Goal: Task Accomplishment & Management: Use online tool/utility

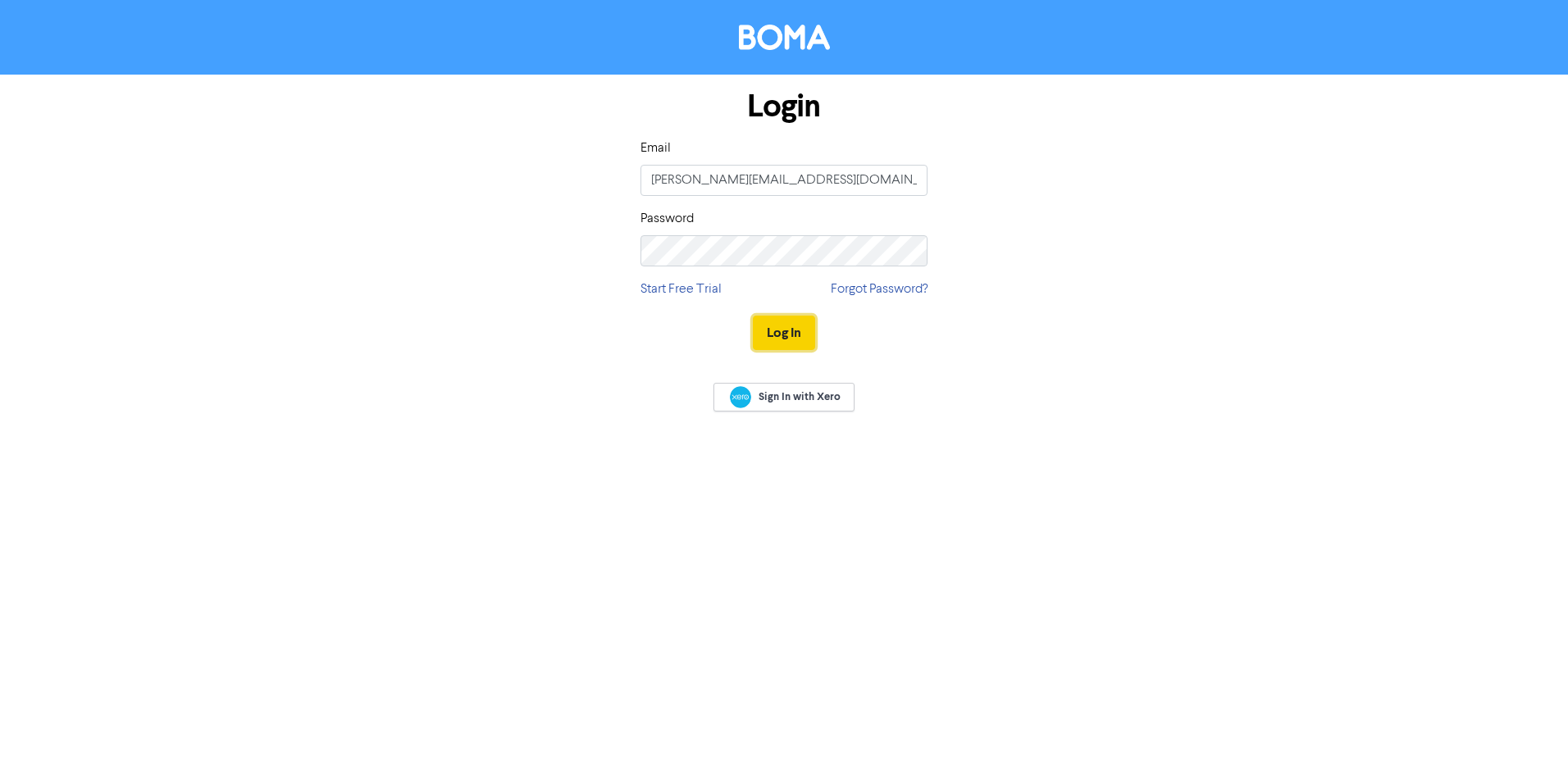
click at [797, 332] on button "Log In" at bounding box center [784, 333] width 62 height 35
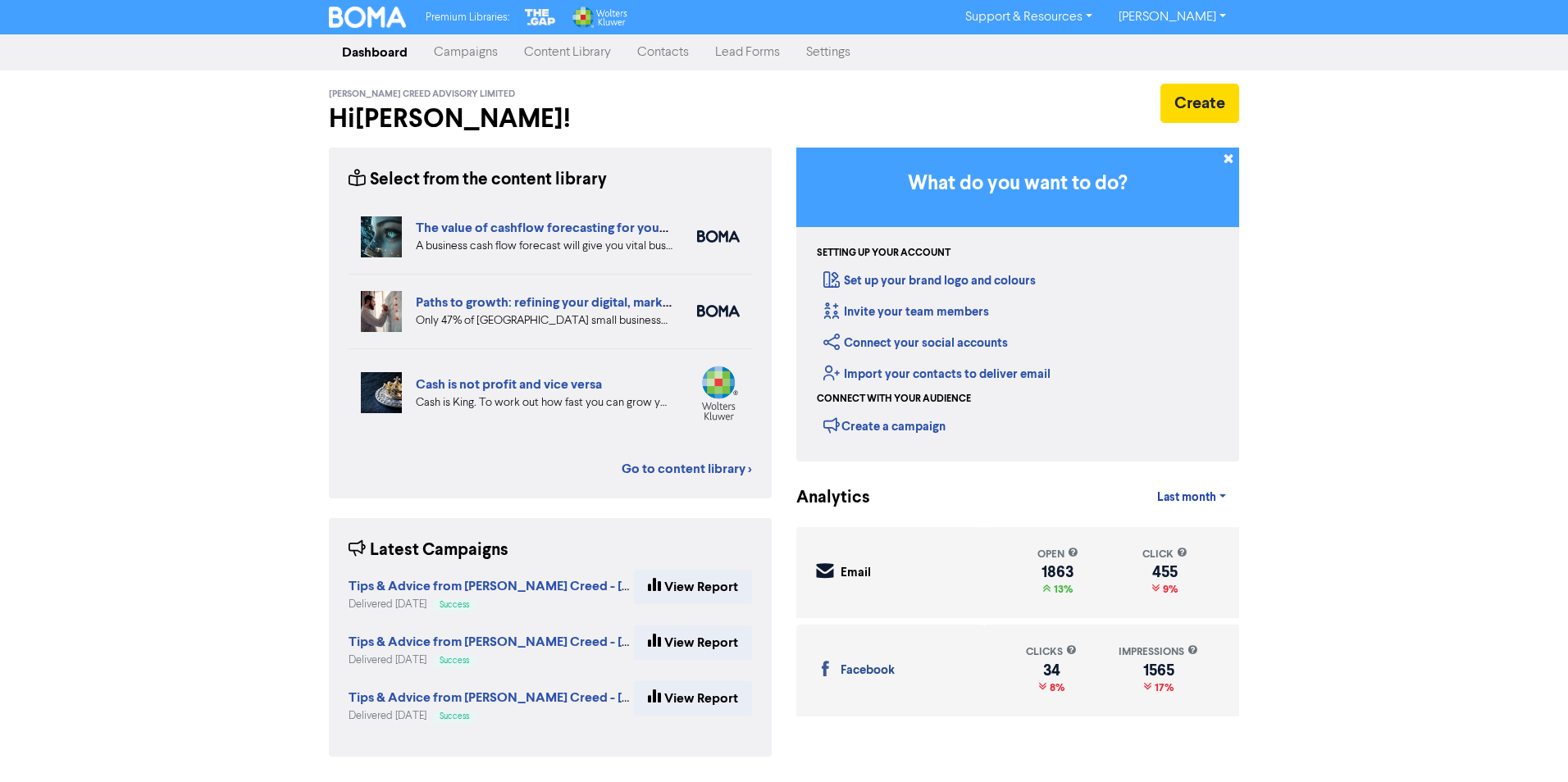
click at [661, 51] on link "Contacts" at bounding box center [663, 52] width 78 height 33
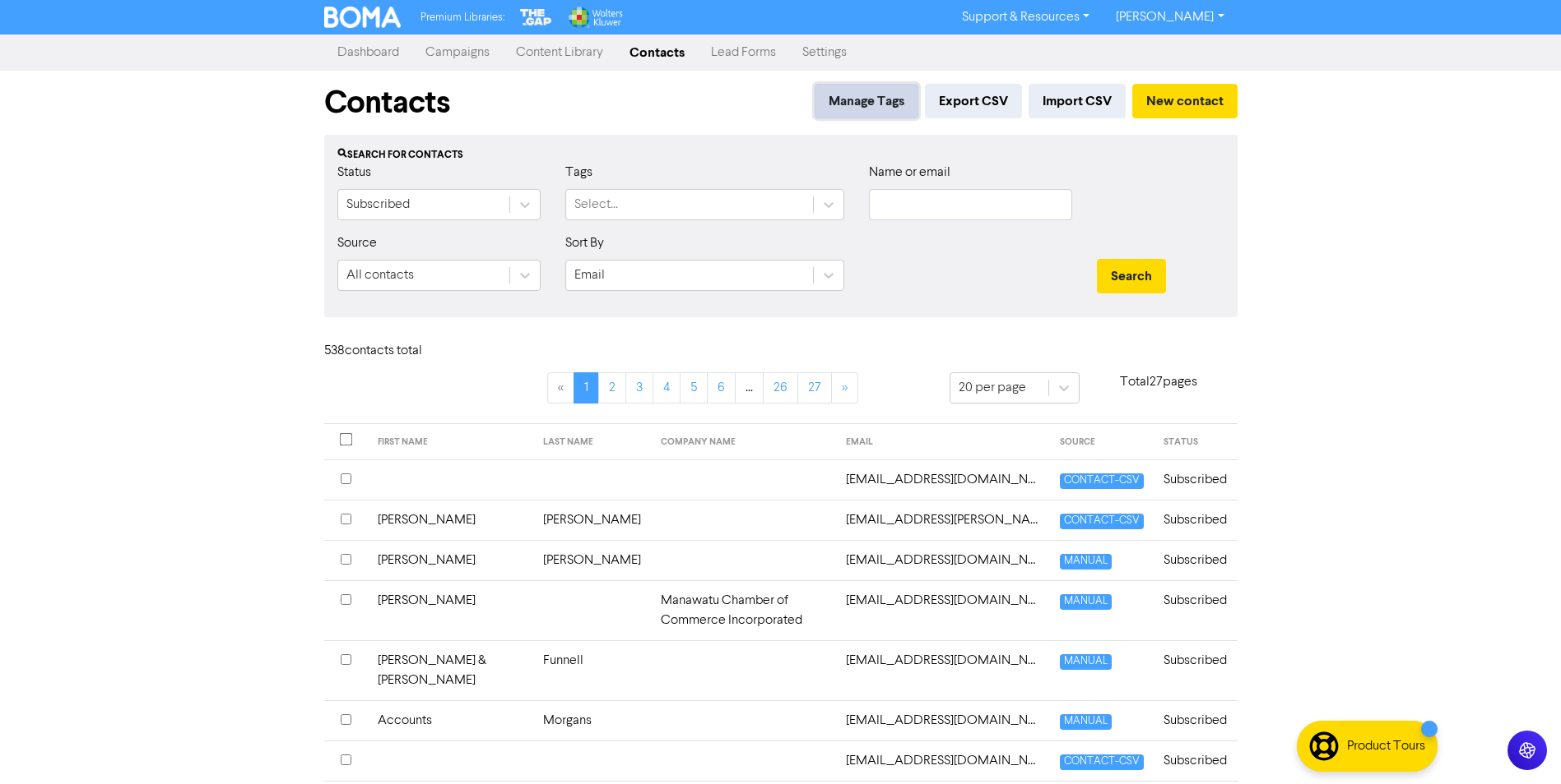
click at [870, 103] on button "Manage Tags" at bounding box center [866, 101] width 104 height 35
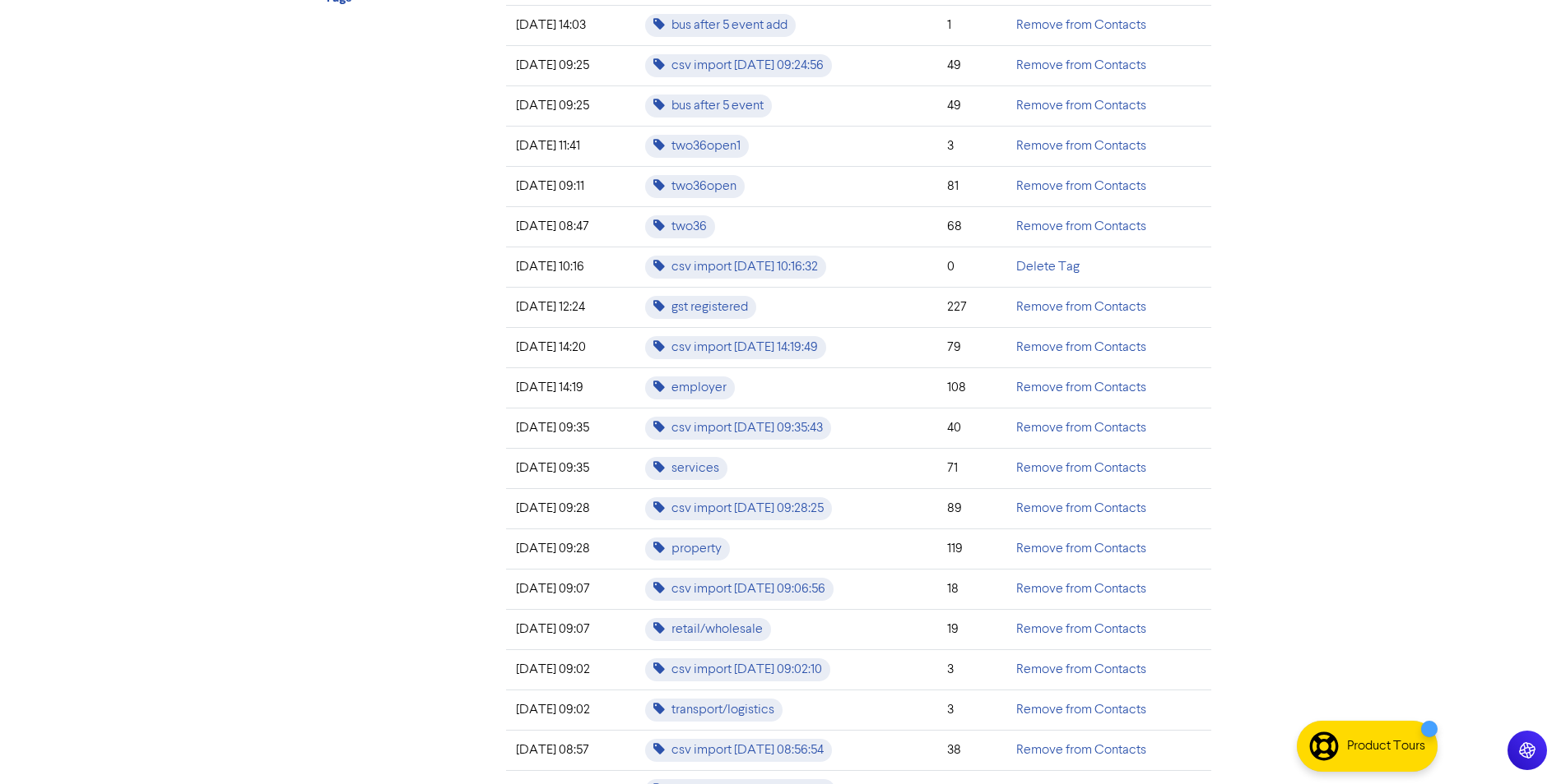
scroll to position [575, 0]
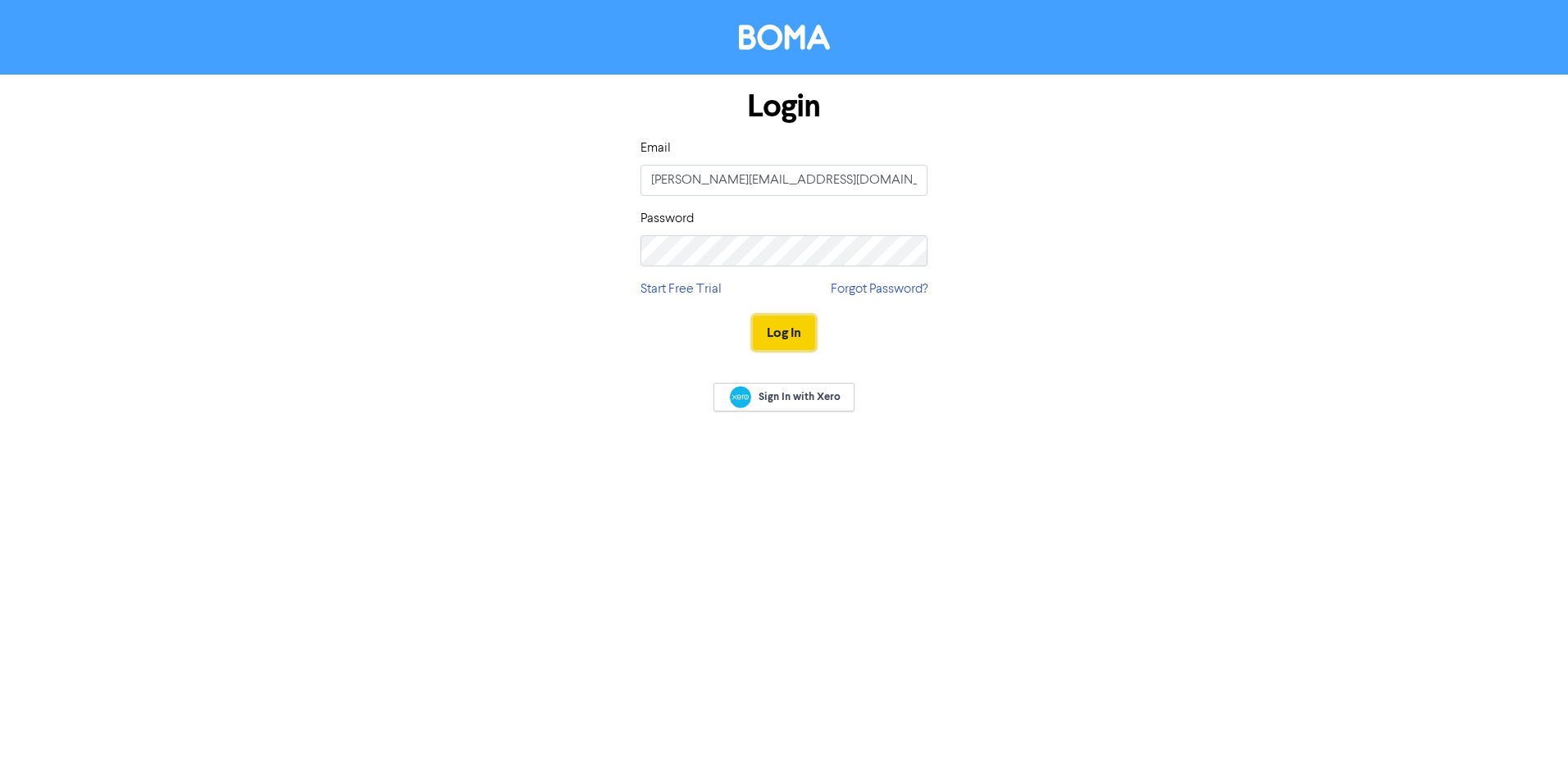
click at [786, 332] on button "Log In" at bounding box center [784, 333] width 62 height 35
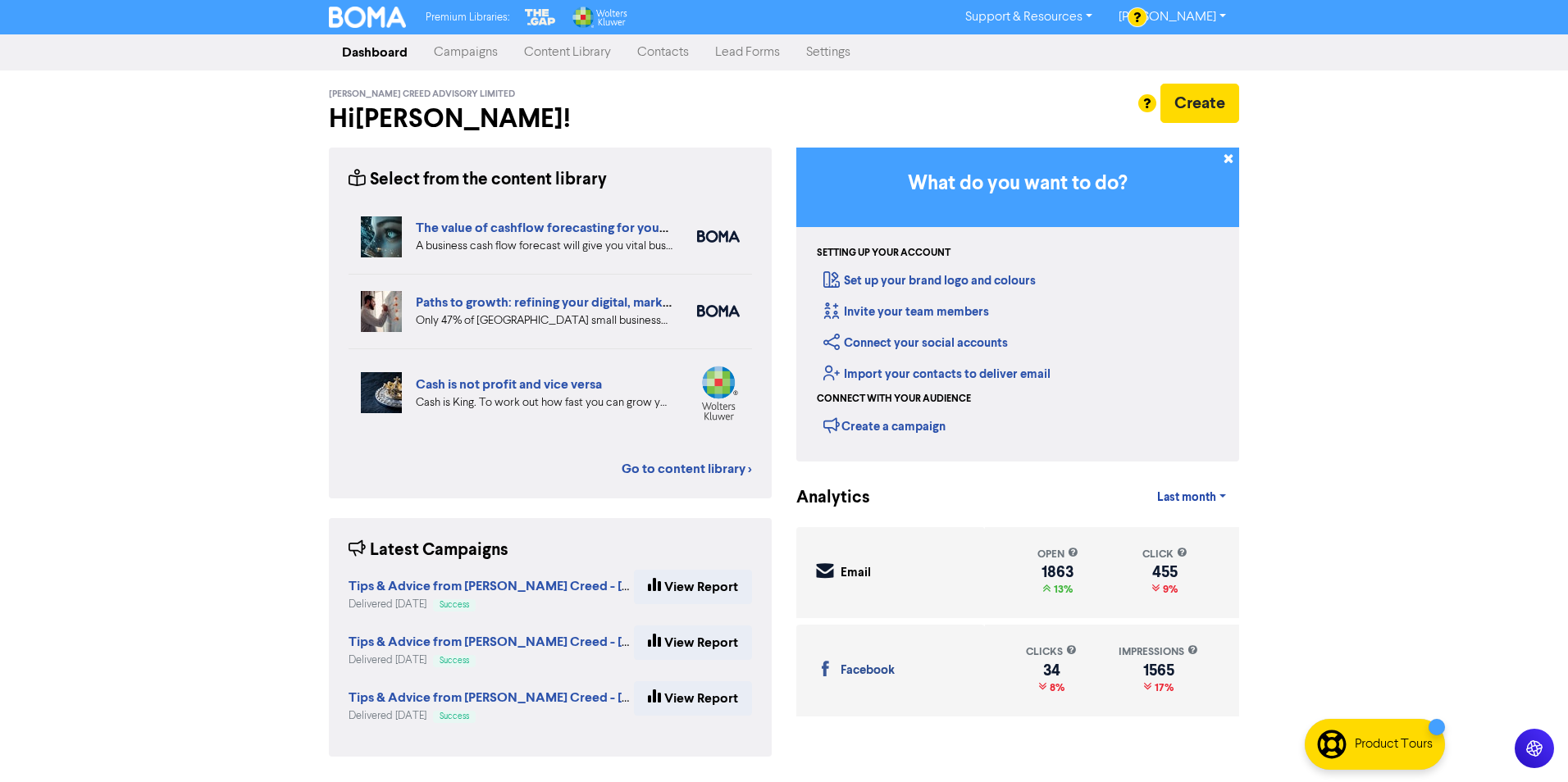
click at [472, 52] on link "Campaigns" at bounding box center [465, 52] width 90 height 33
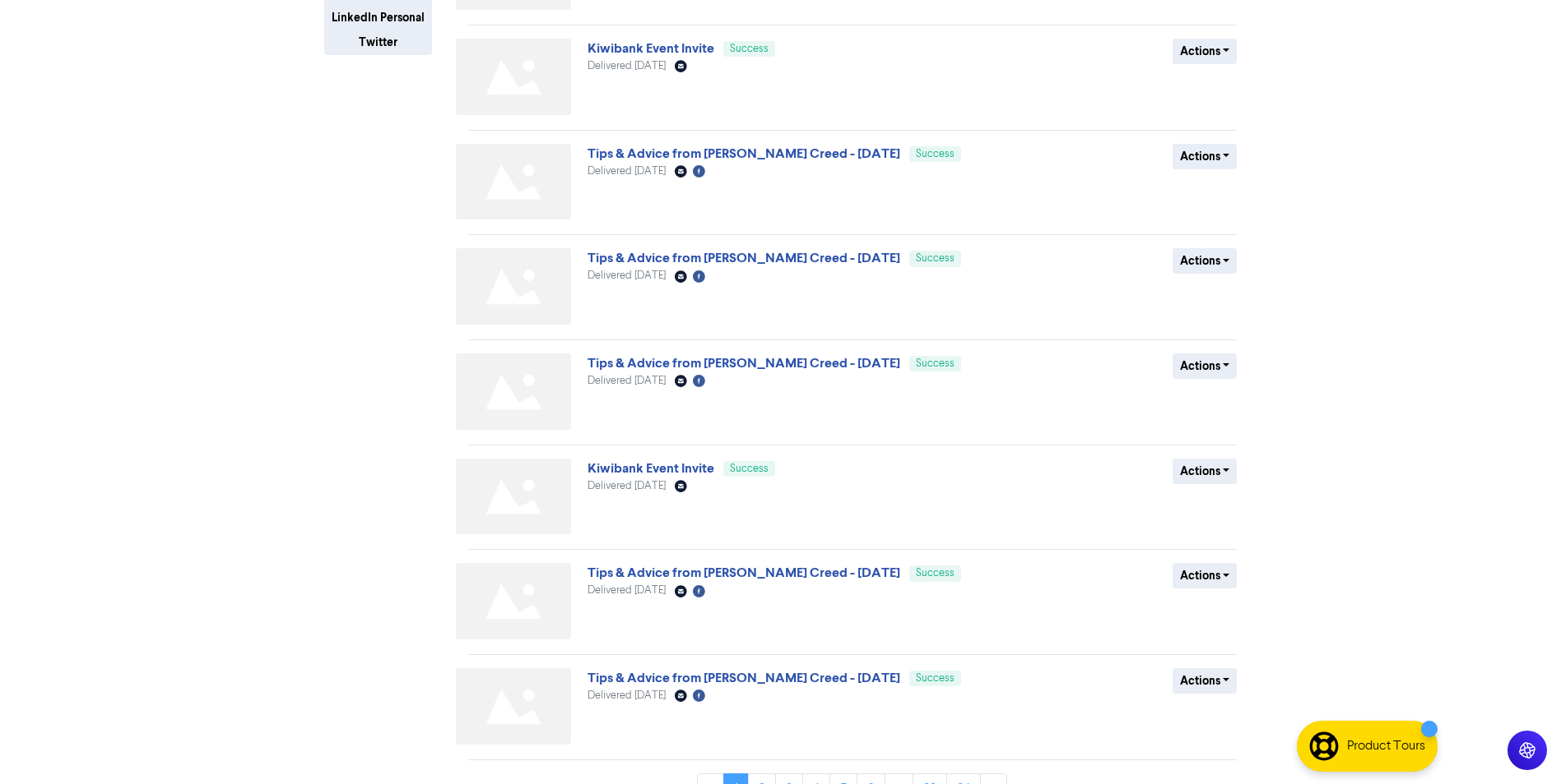
scroll to position [444, 0]
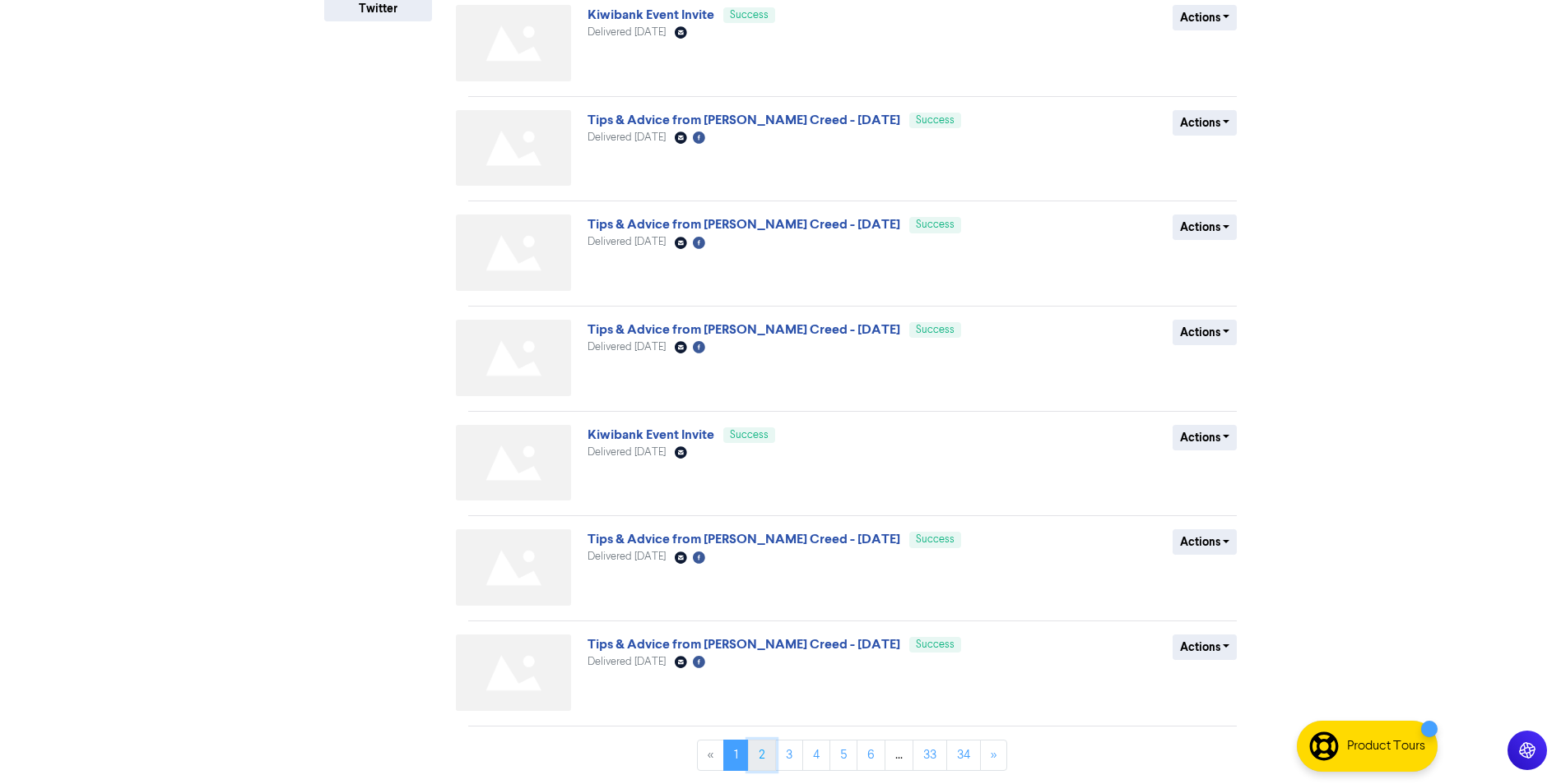
click at [756, 761] on link "2" at bounding box center [762, 756] width 28 height 32
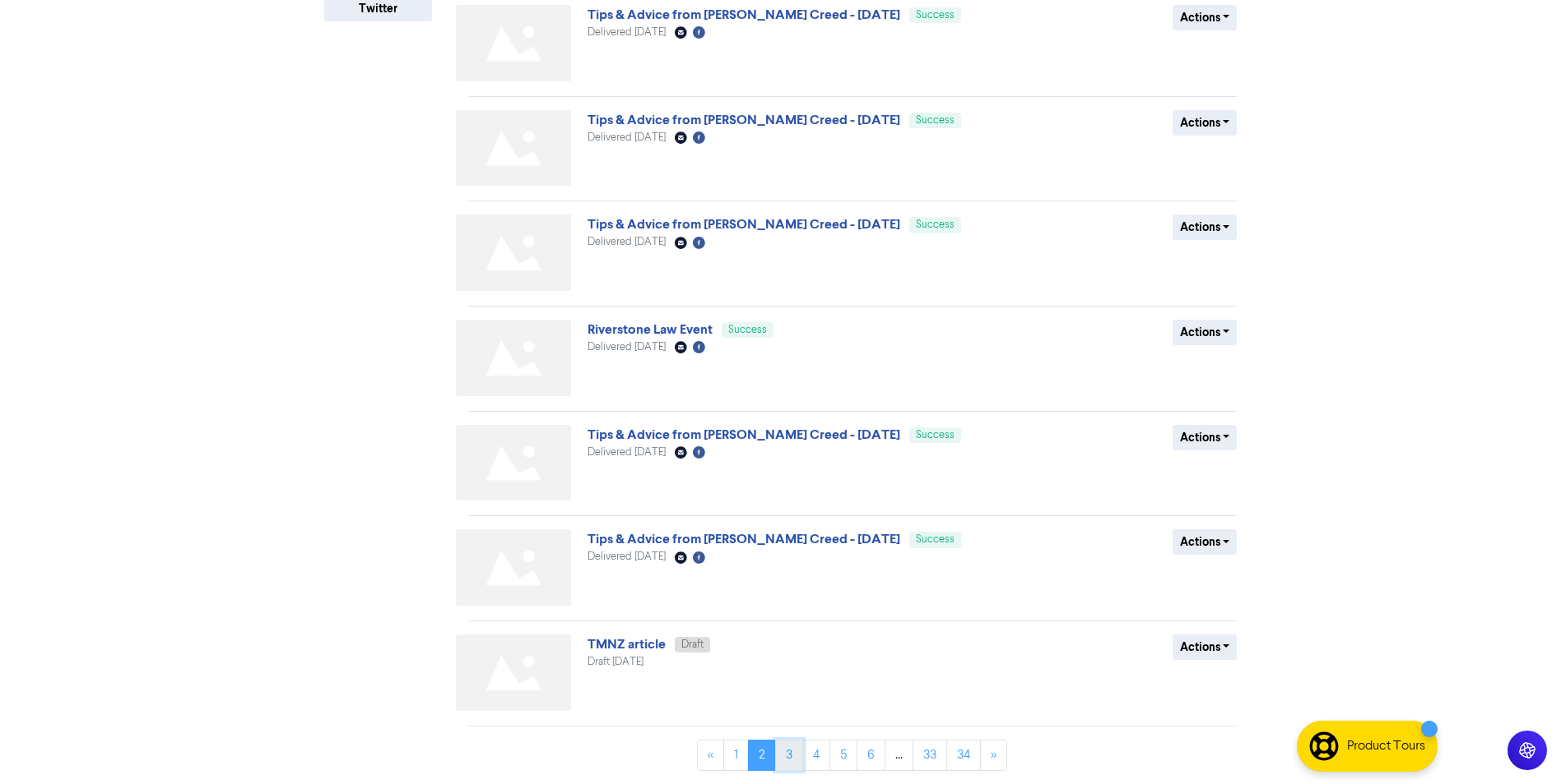
click at [794, 756] on link "3" at bounding box center [788, 756] width 28 height 32
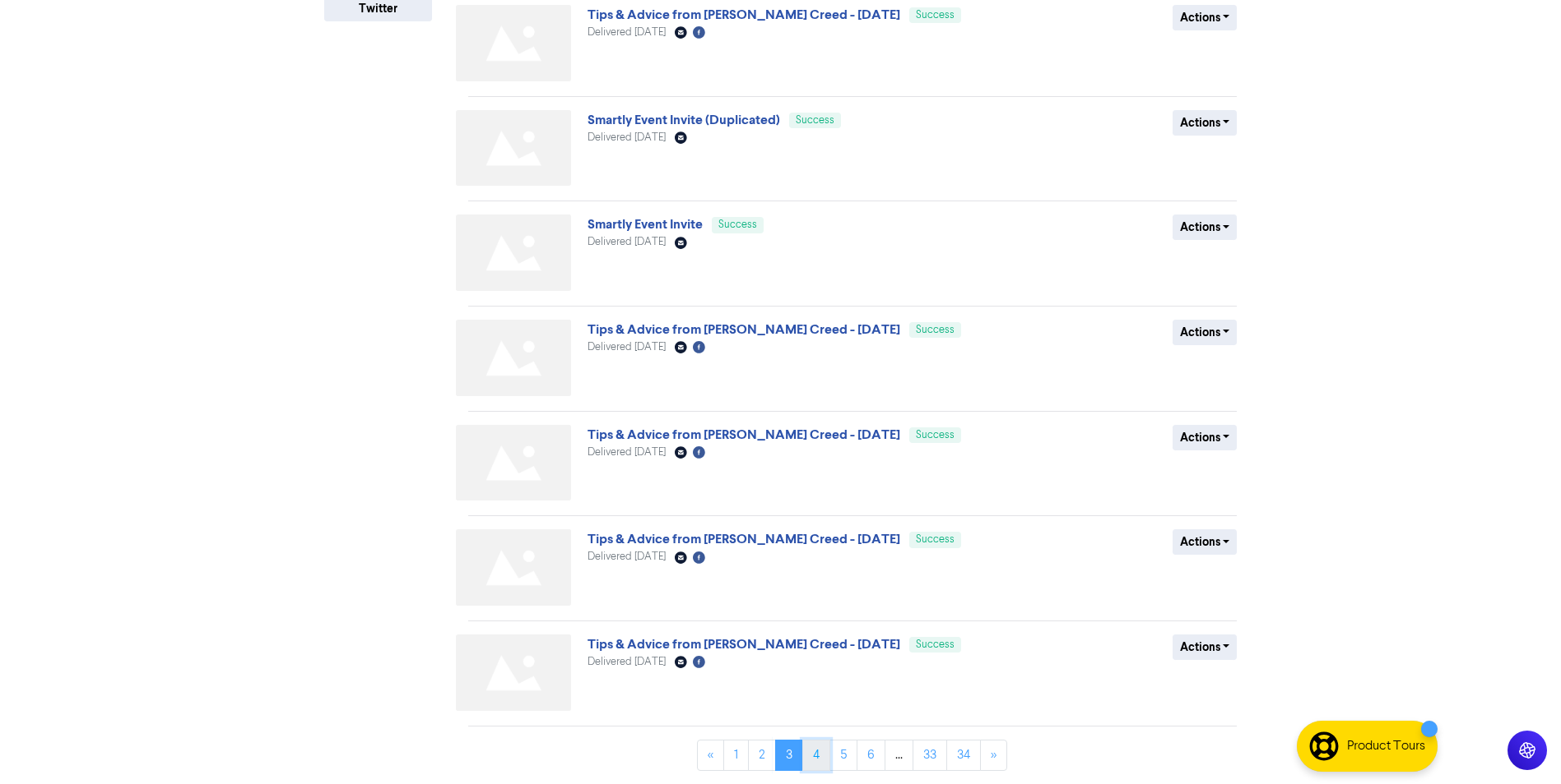
click at [817, 757] on link "4" at bounding box center [816, 756] width 28 height 32
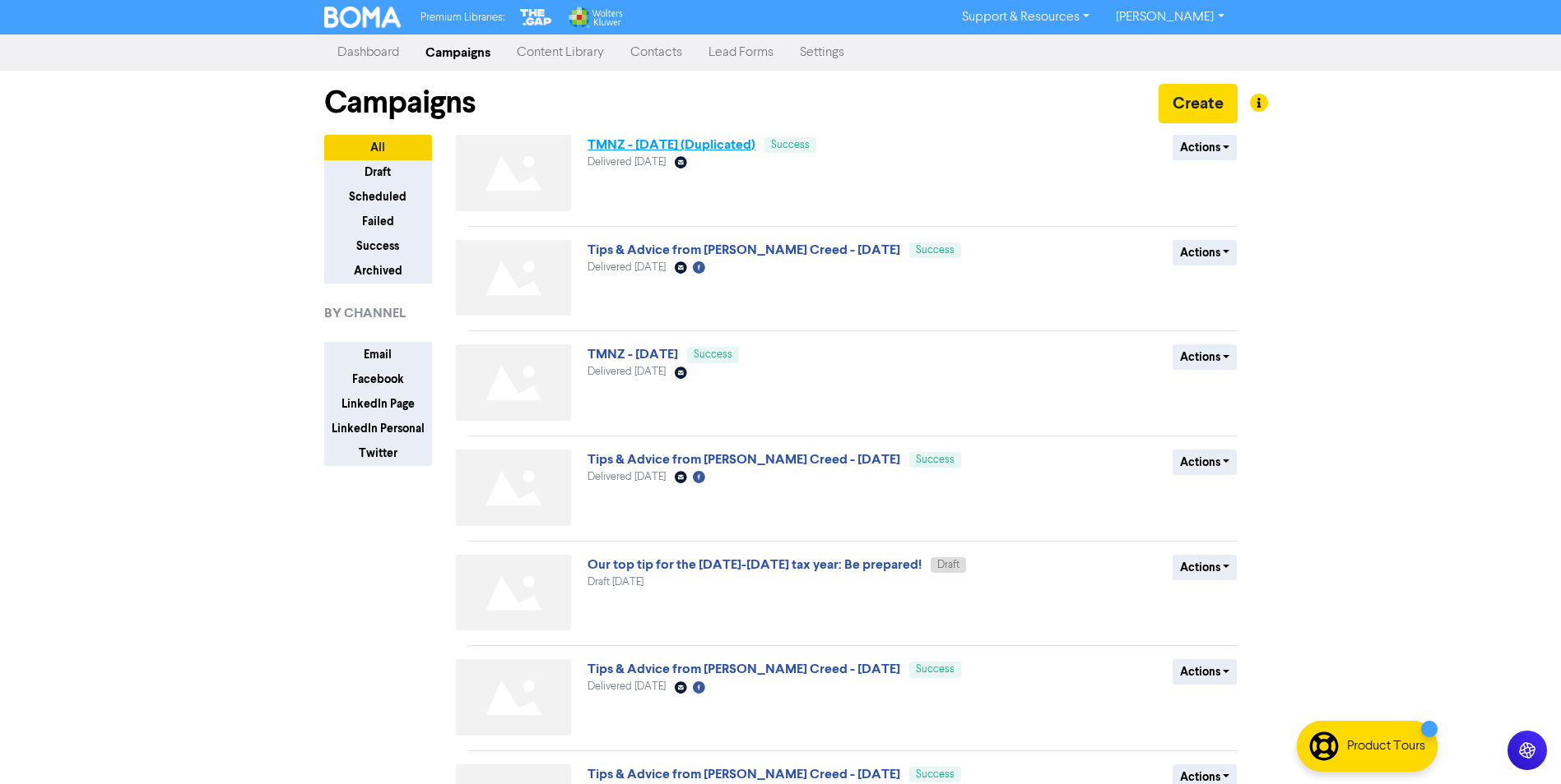
click at [668, 148] on link "TMNZ - [DATE] (Duplicated)" at bounding box center [671, 145] width 167 height 17
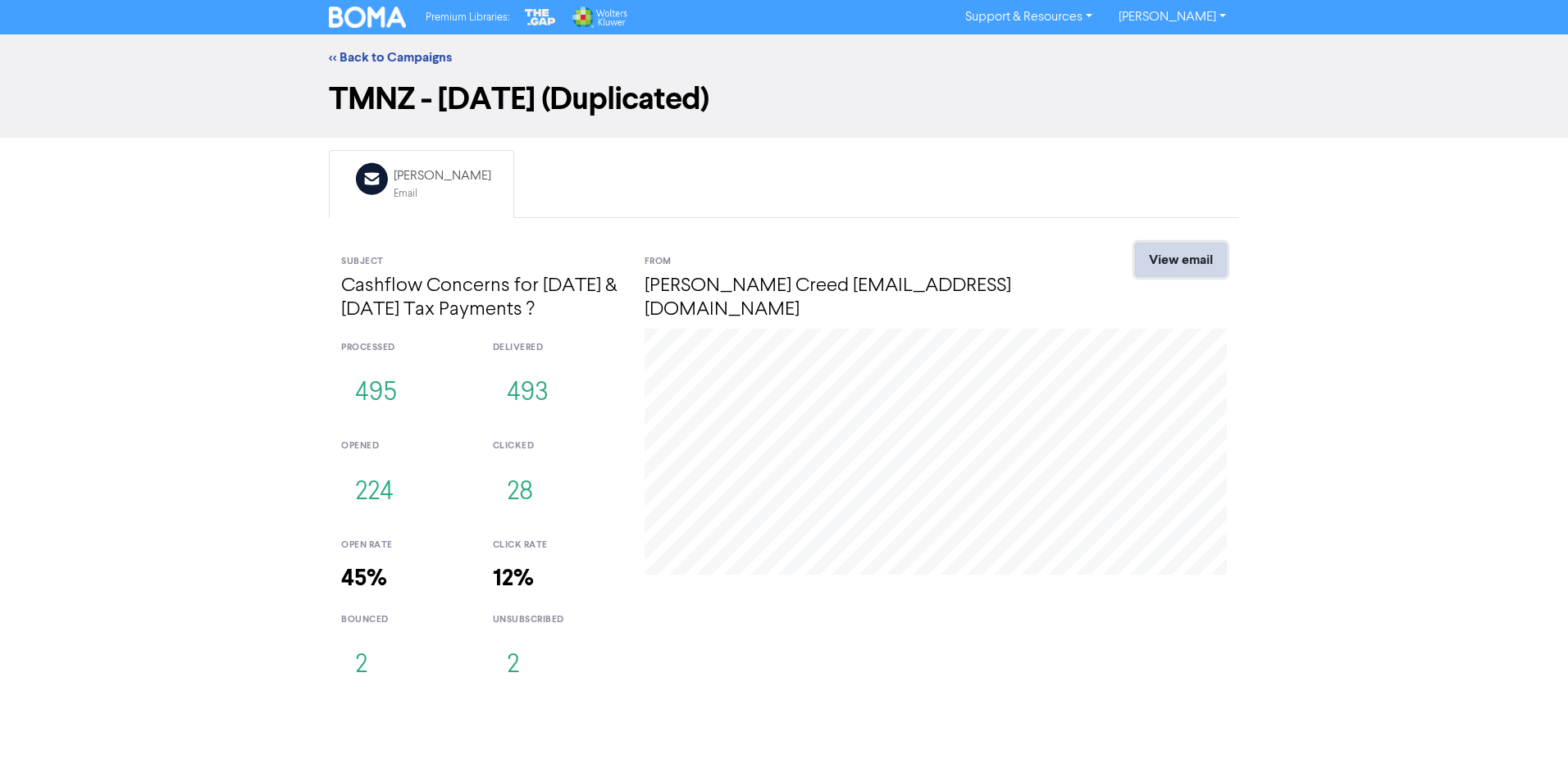
click at [1173, 262] on link "View email" at bounding box center [1181, 260] width 92 height 35
click at [400, 58] on link "<< Back to Campaigns" at bounding box center [390, 57] width 123 height 17
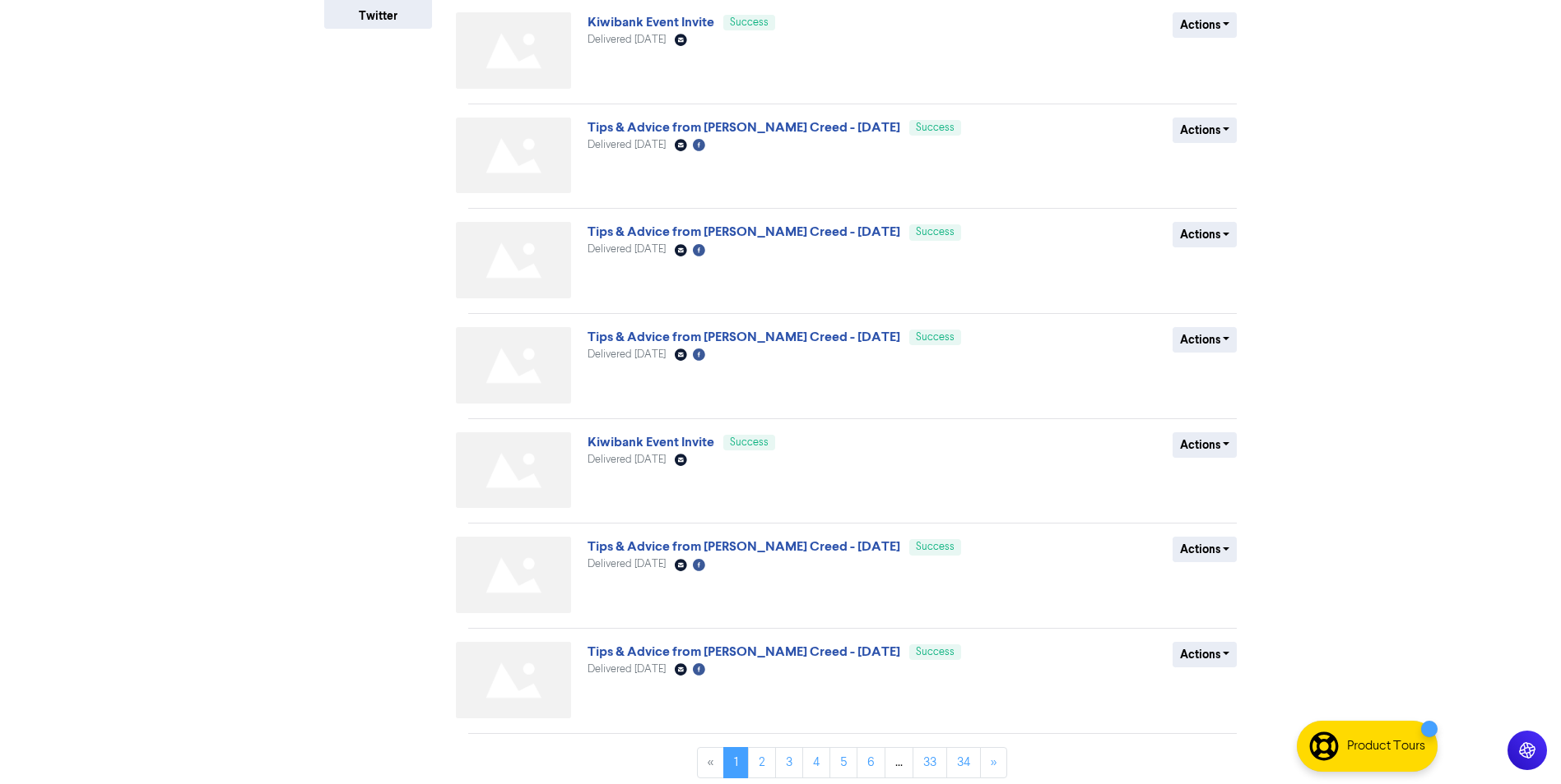
scroll to position [444, 0]
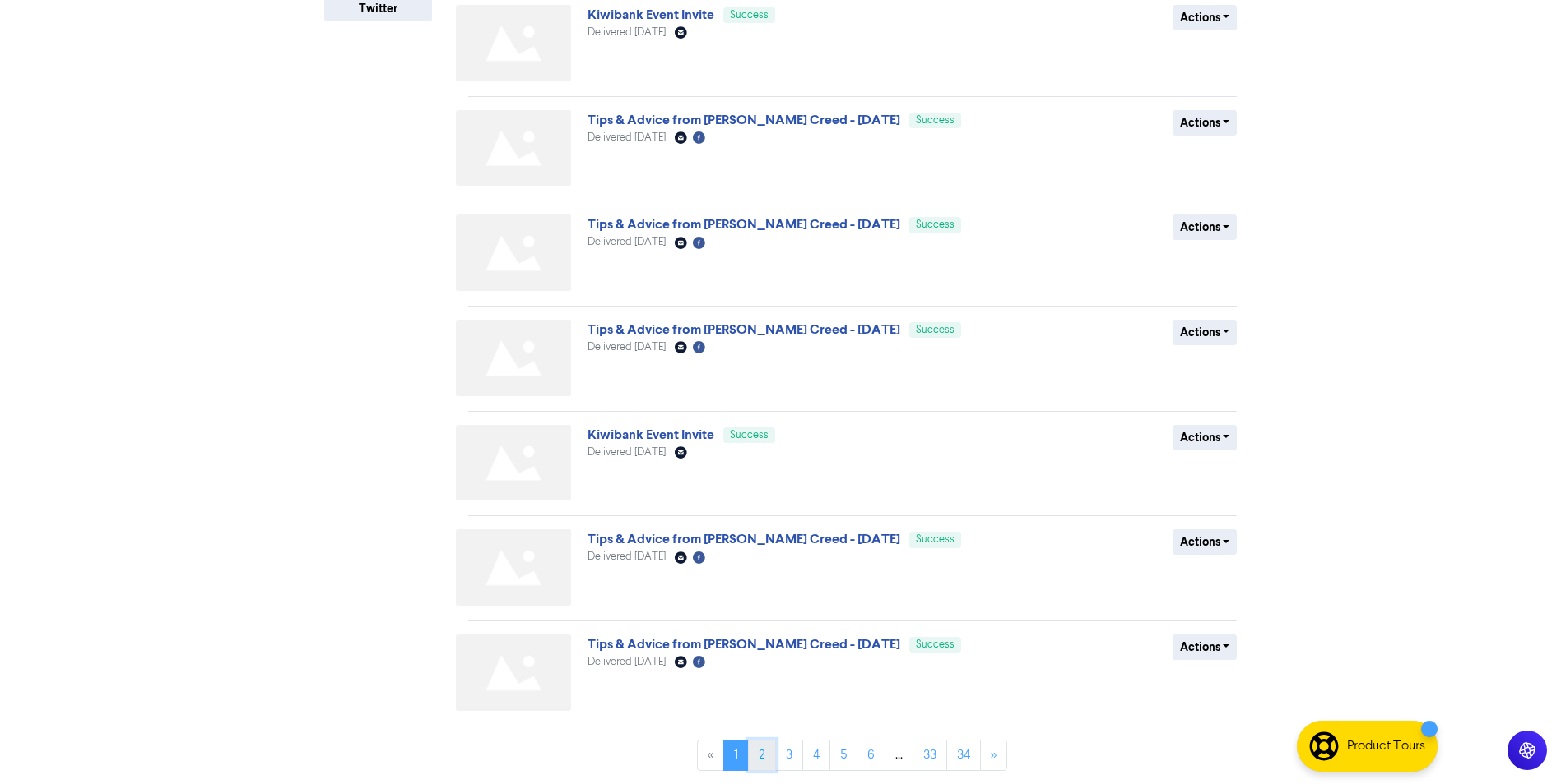
click at [760, 757] on link "2" at bounding box center [762, 756] width 28 height 32
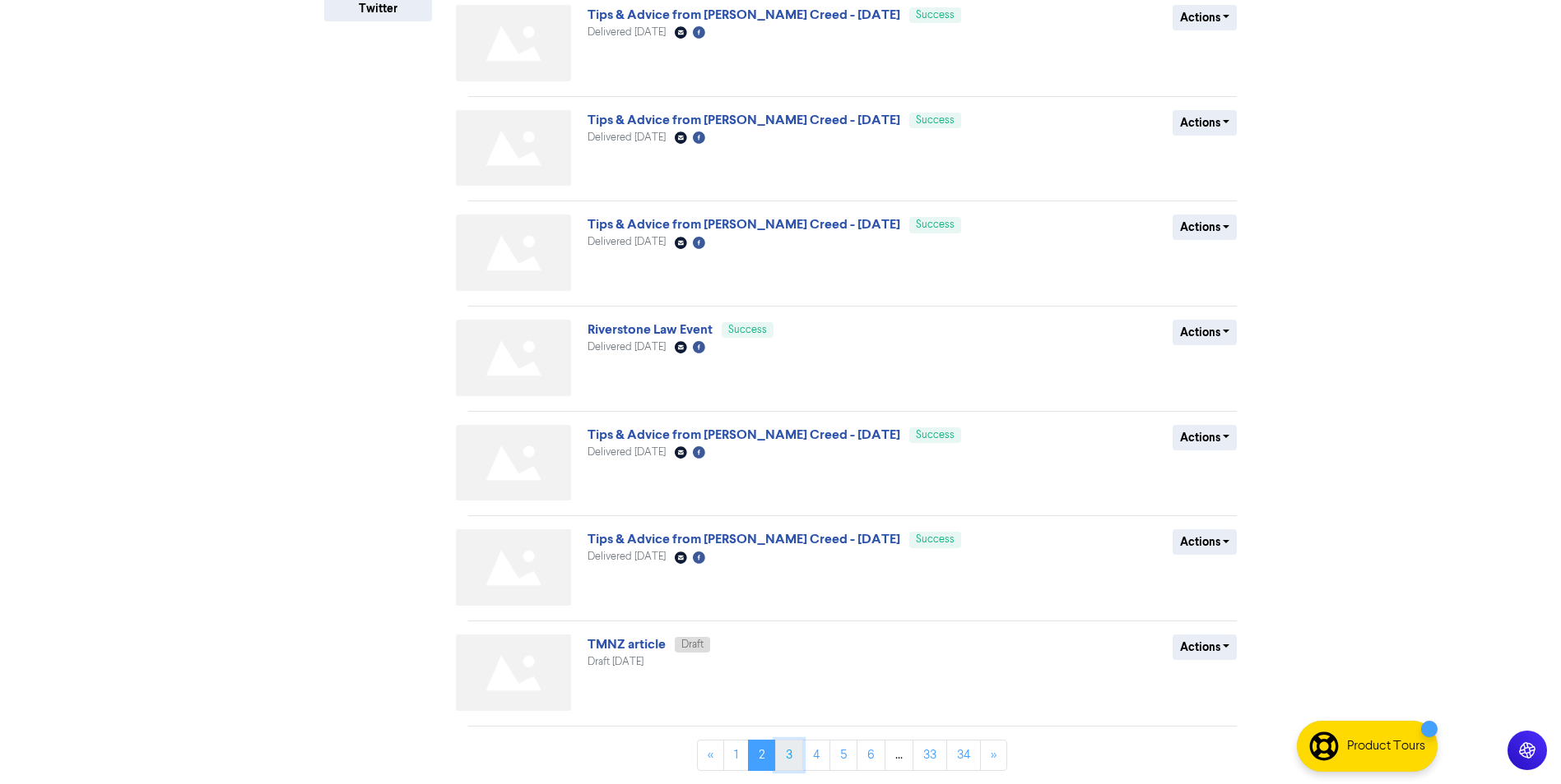
click at [793, 757] on link "3" at bounding box center [788, 756] width 28 height 32
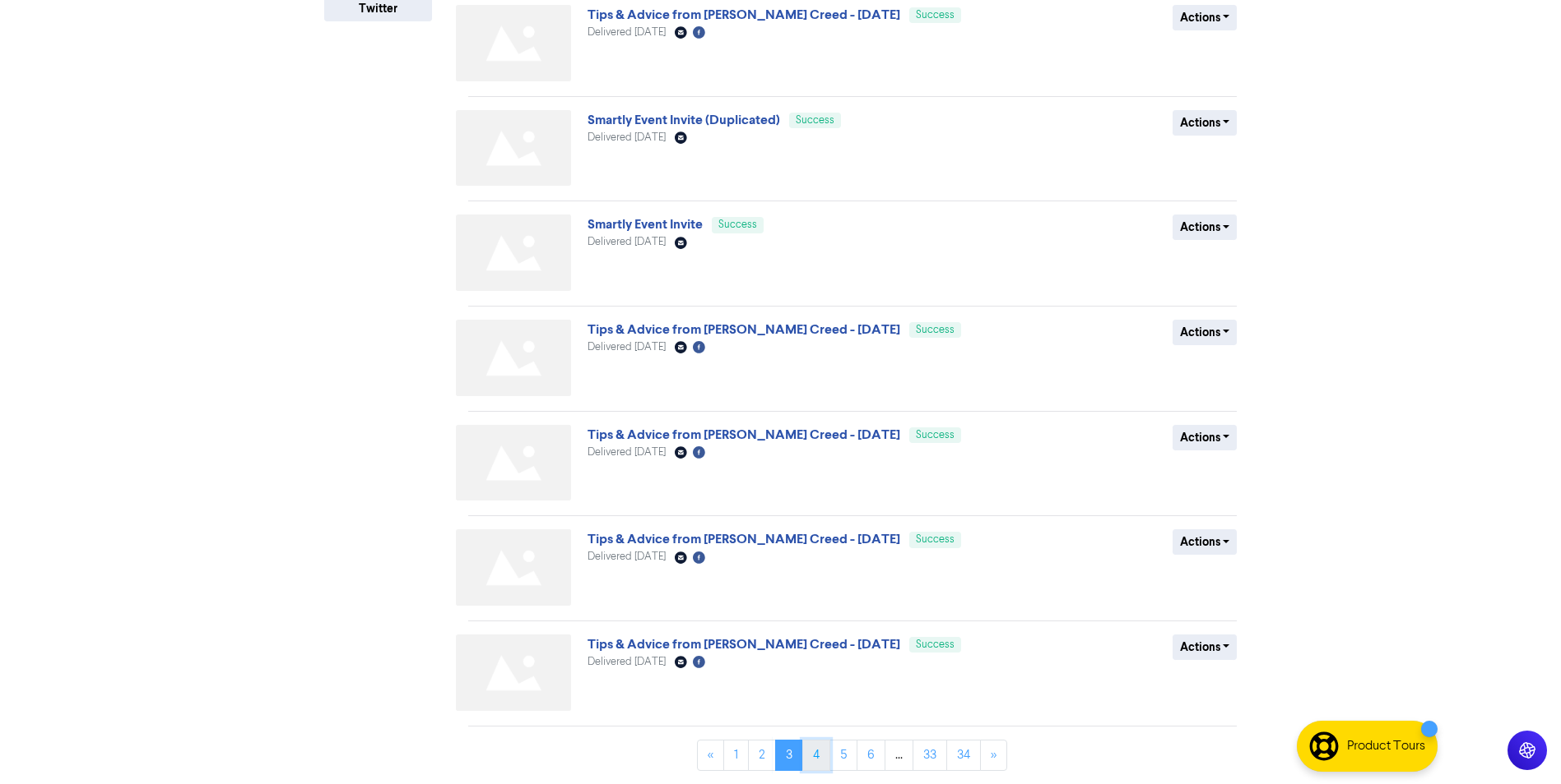
click at [809, 753] on link "4" at bounding box center [816, 756] width 28 height 32
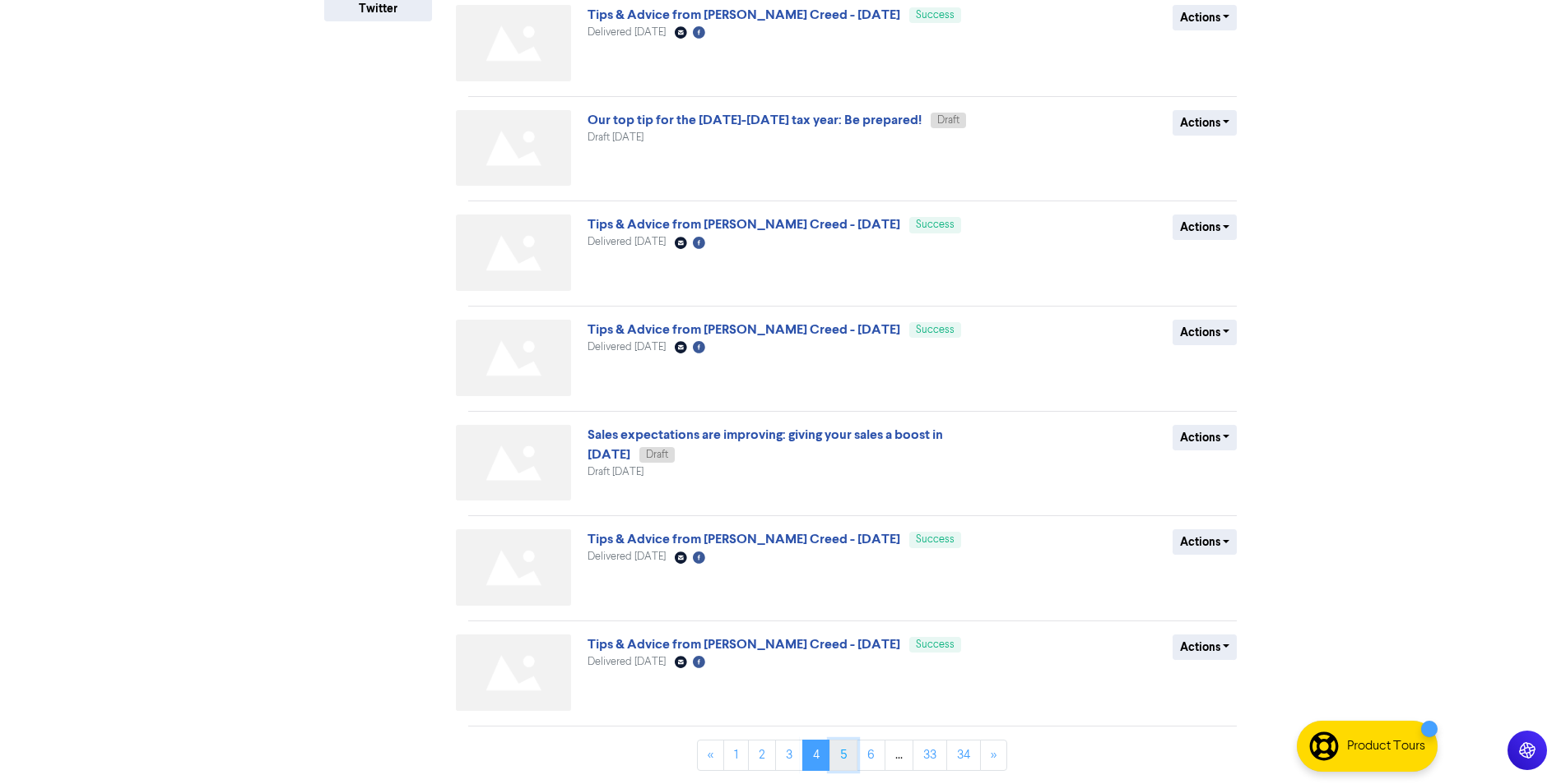
click at [844, 759] on link "5" at bounding box center [843, 756] width 28 height 32
click at [862, 762] on link "6" at bounding box center [857, 756] width 29 height 32
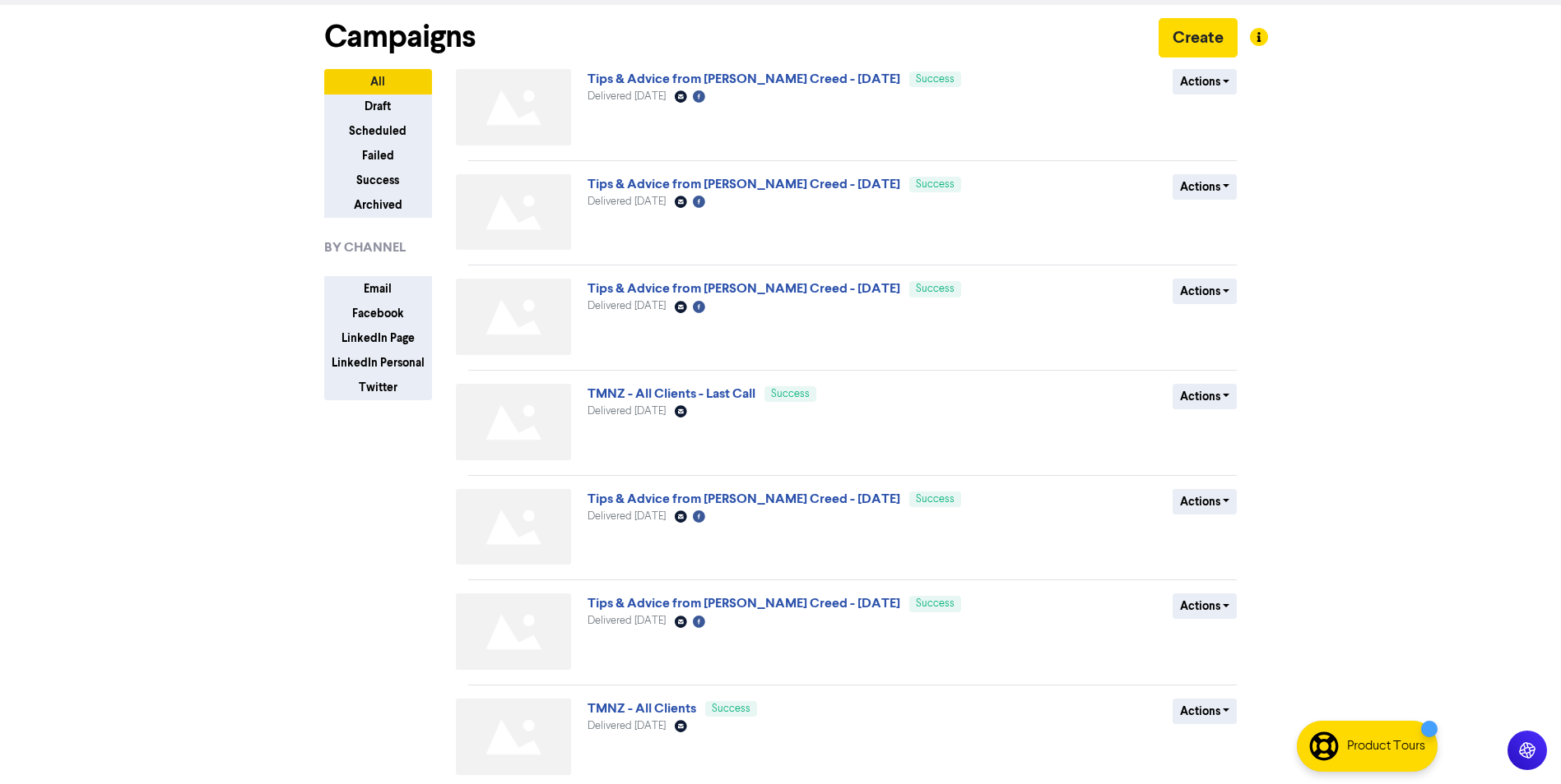
scroll to position [164, 0]
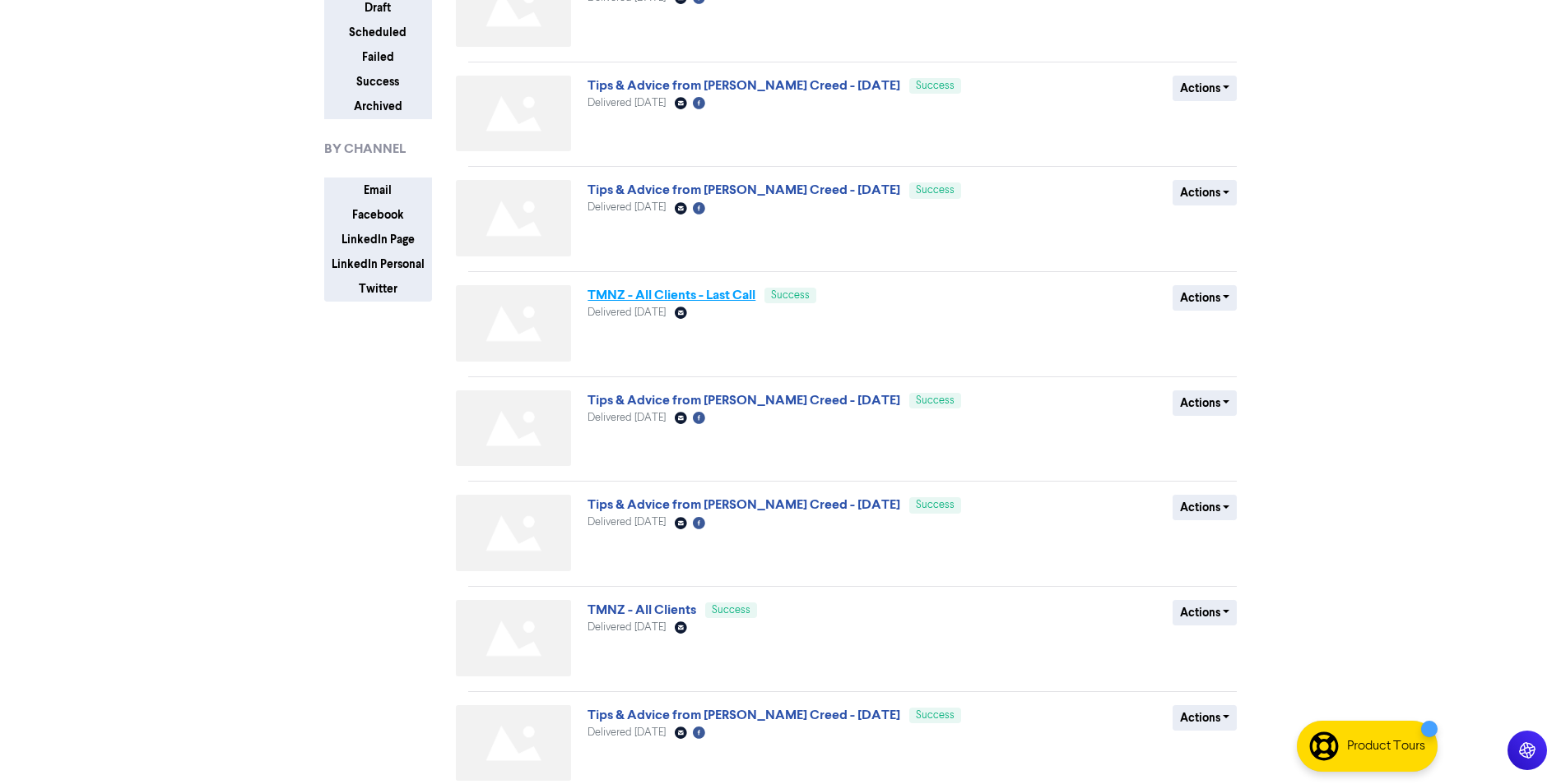
click at [668, 301] on link "TMNZ - All Clients - Last Call" at bounding box center [671, 295] width 167 height 17
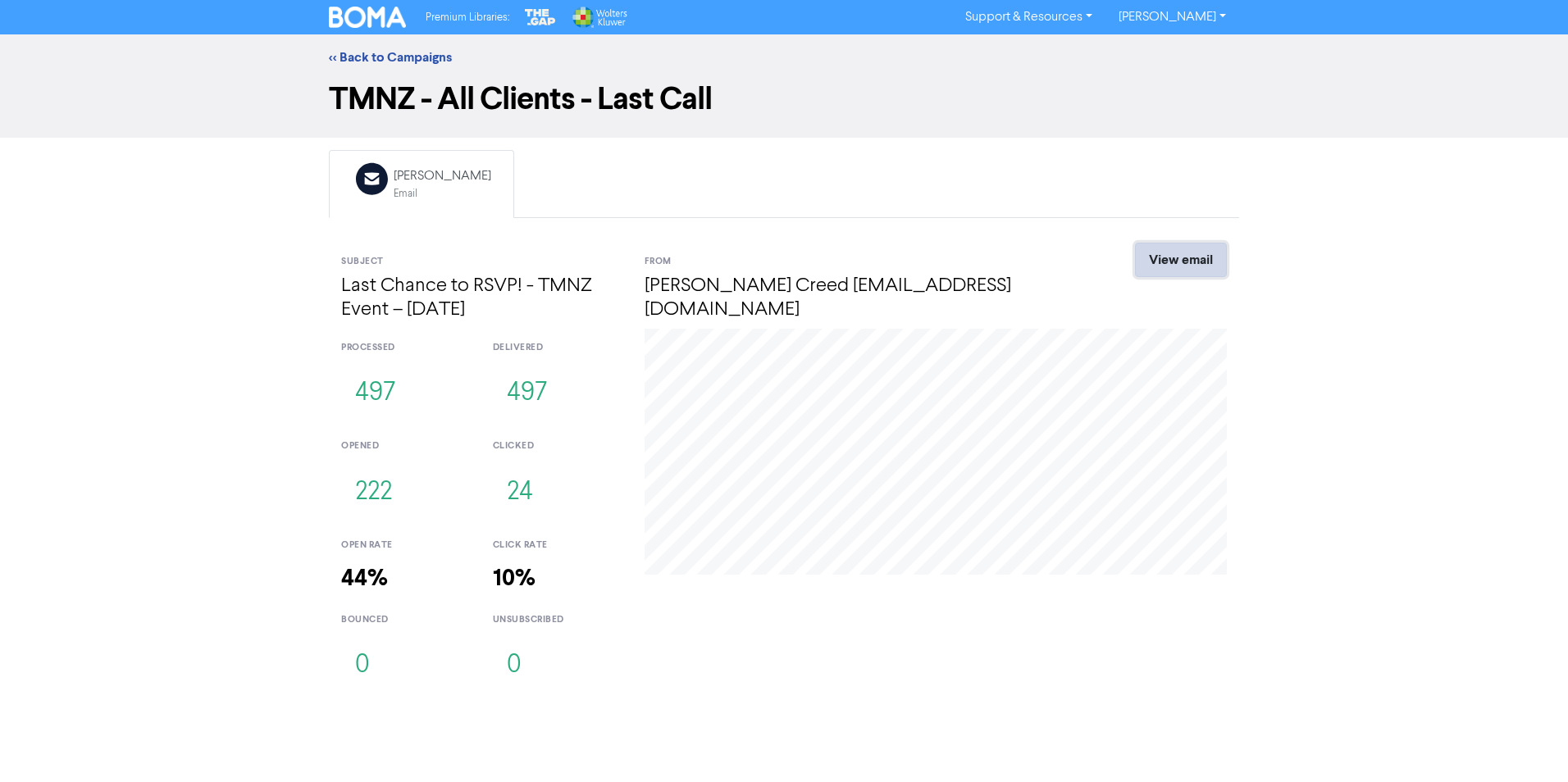
click at [1185, 263] on link "View email" at bounding box center [1181, 260] width 92 height 35
click at [356, 59] on link "<< Back to Campaigns" at bounding box center [390, 57] width 123 height 17
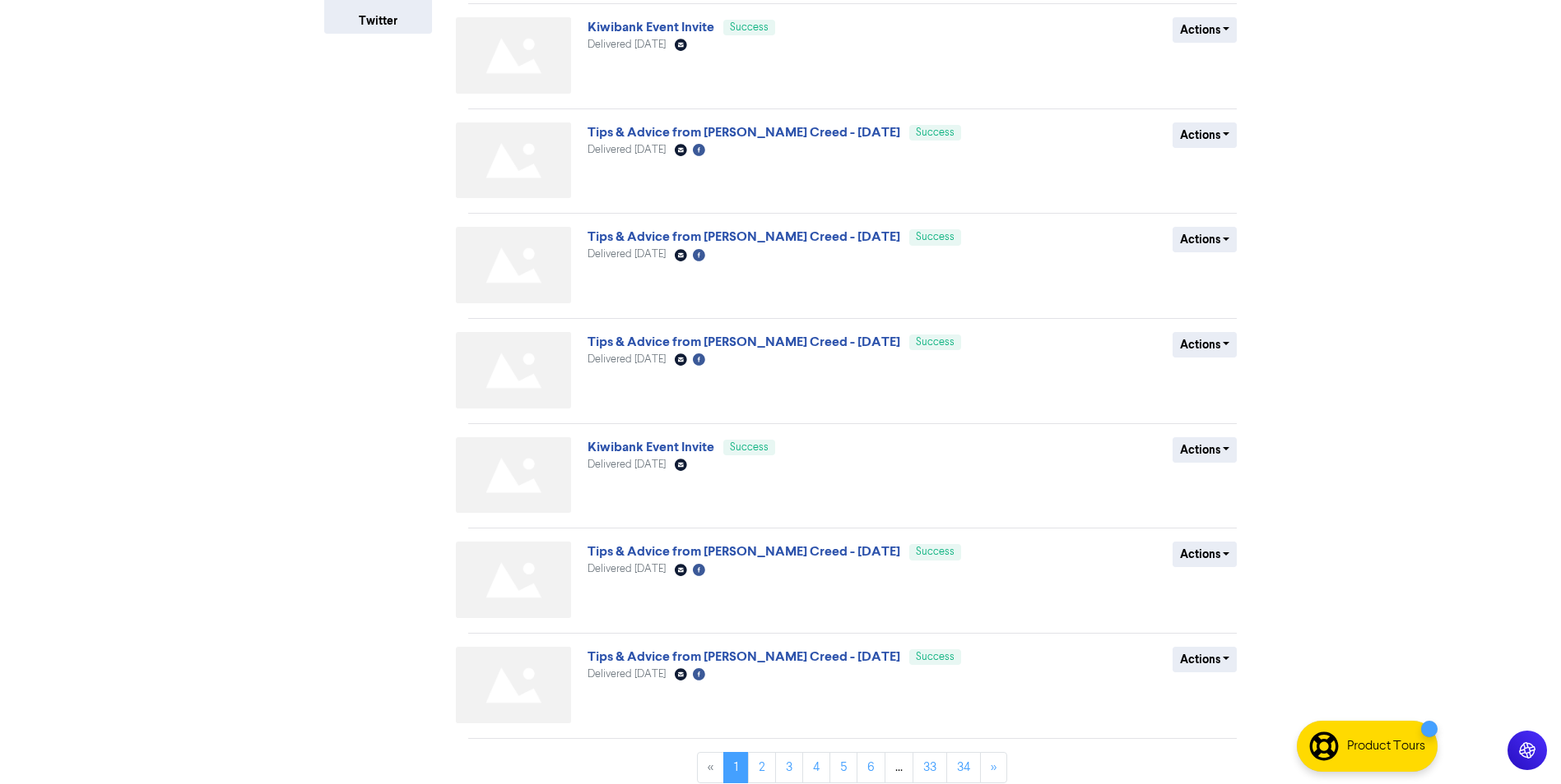
scroll to position [444, 0]
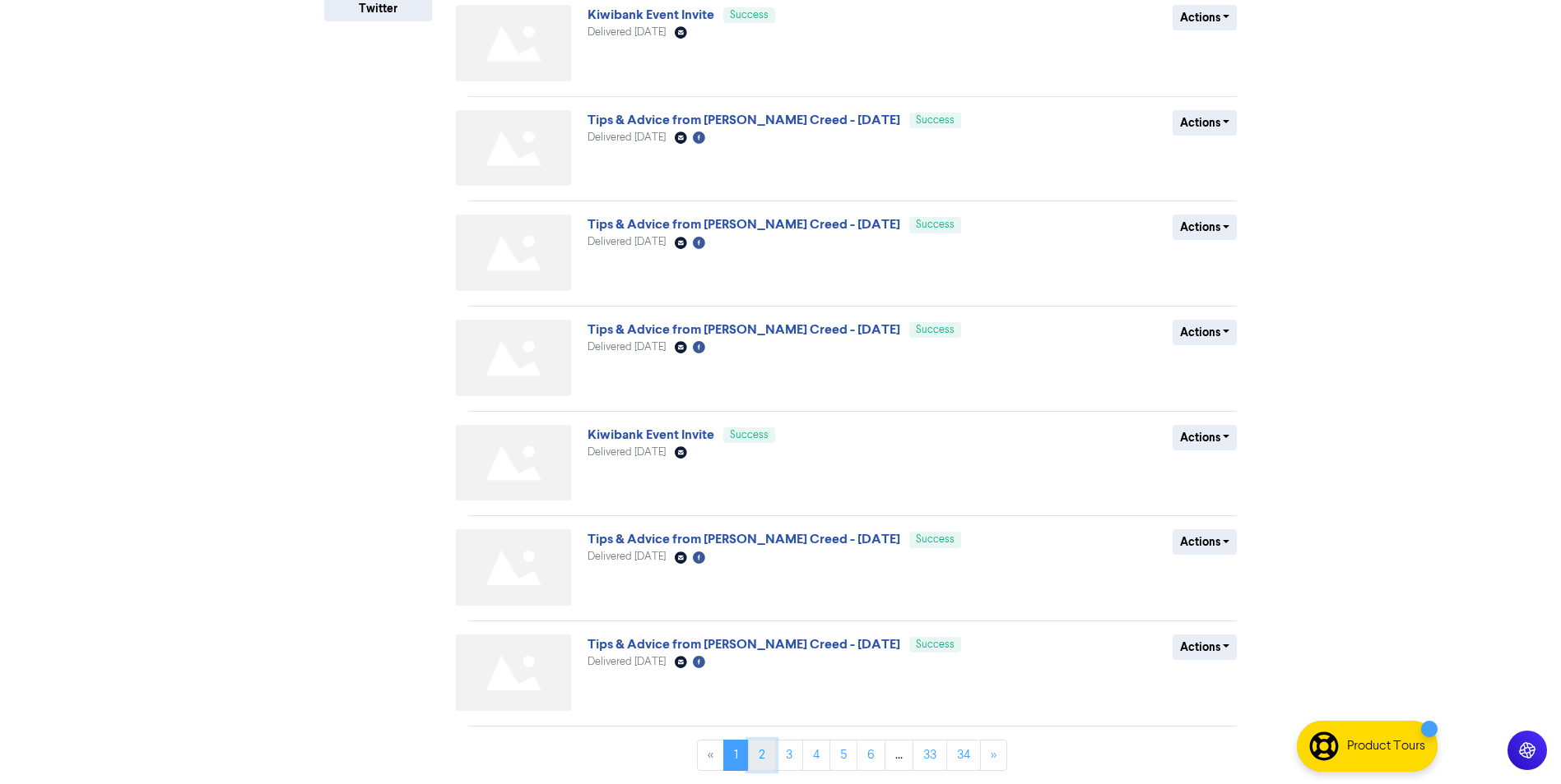
click at [766, 751] on link "2" at bounding box center [762, 756] width 28 height 32
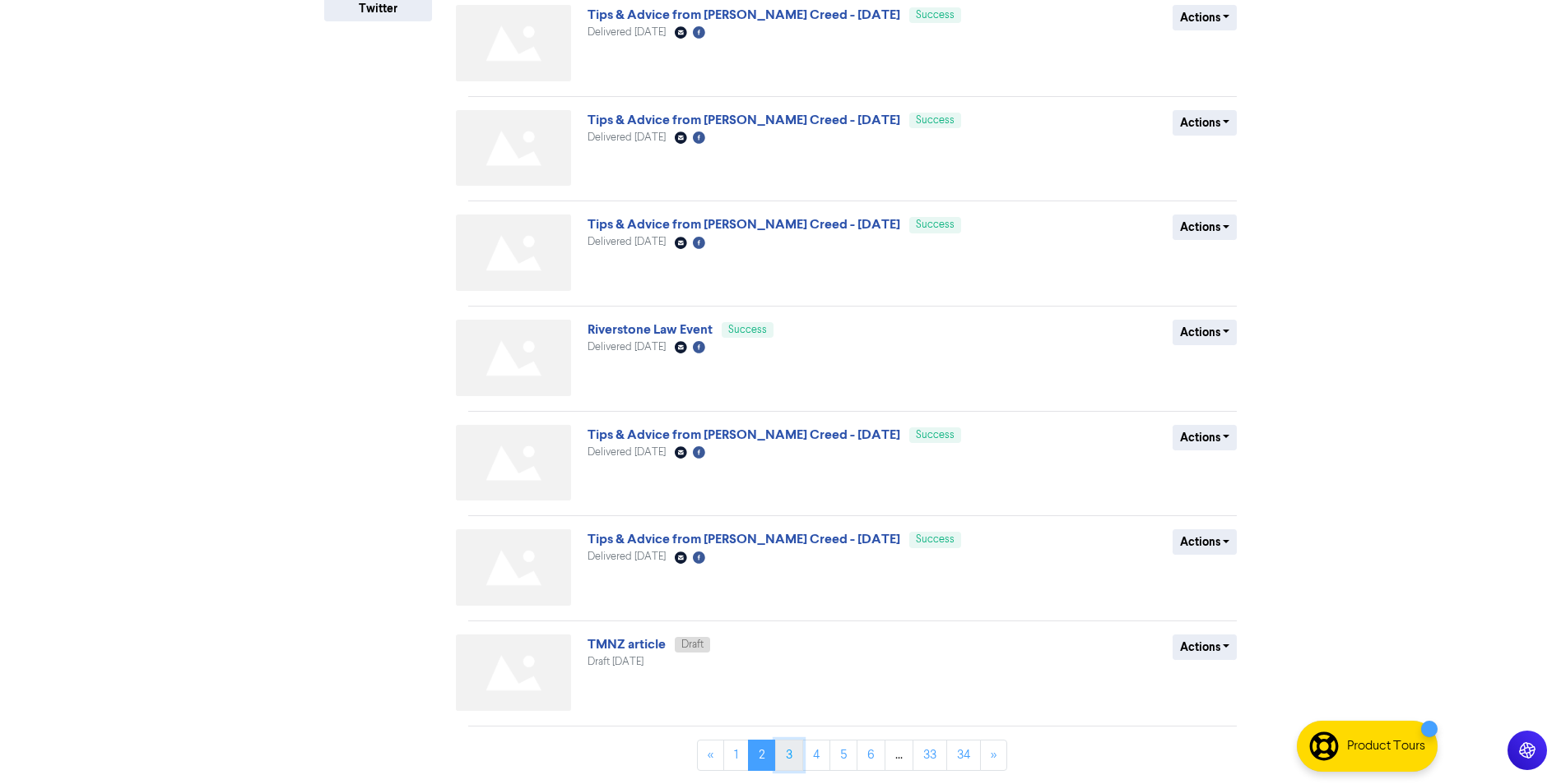
click at [782, 755] on link "3" at bounding box center [788, 756] width 28 height 32
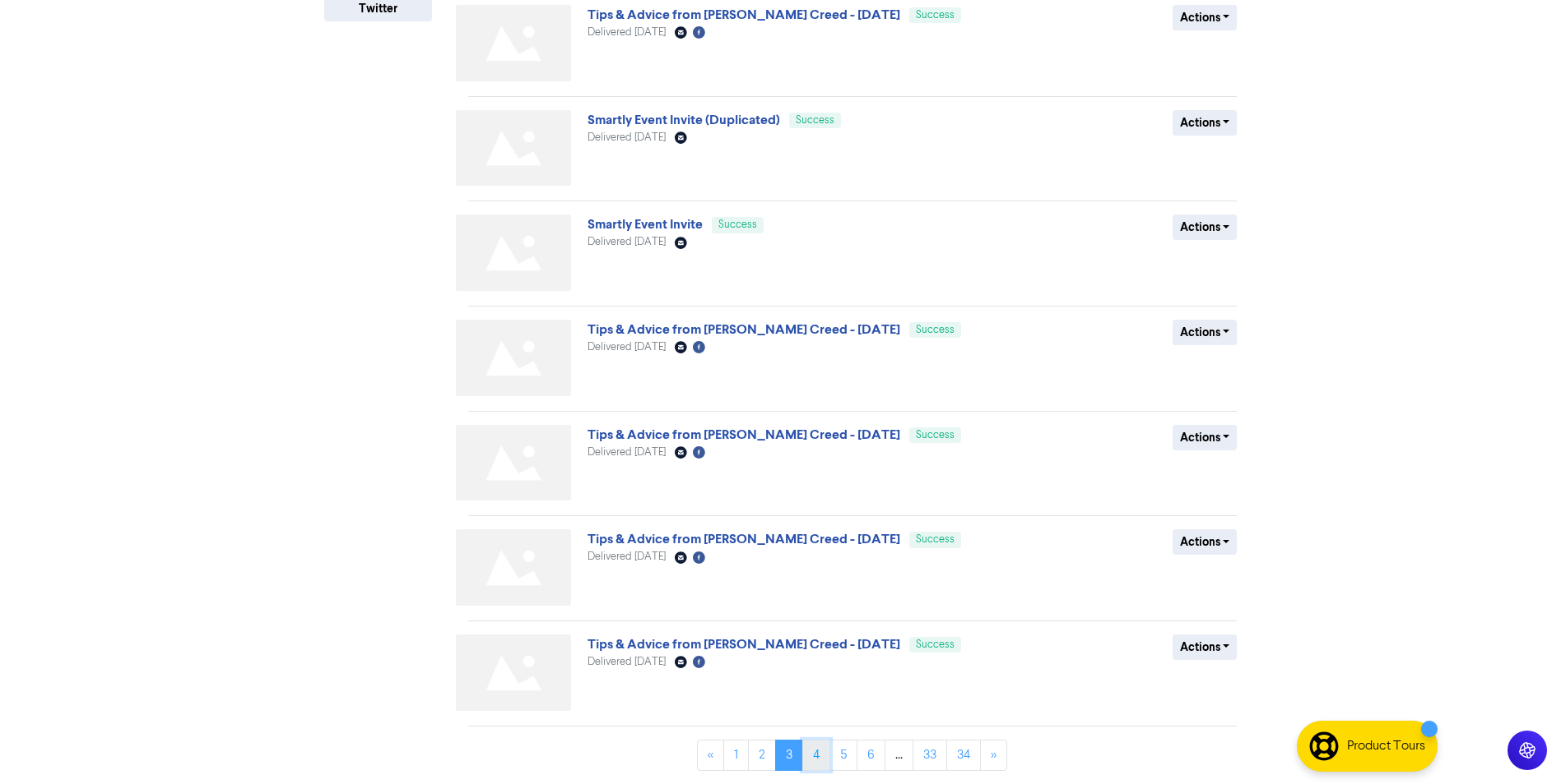
click at [820, 751] on link "4" at bounding box center [816, 756] width 28 height 32
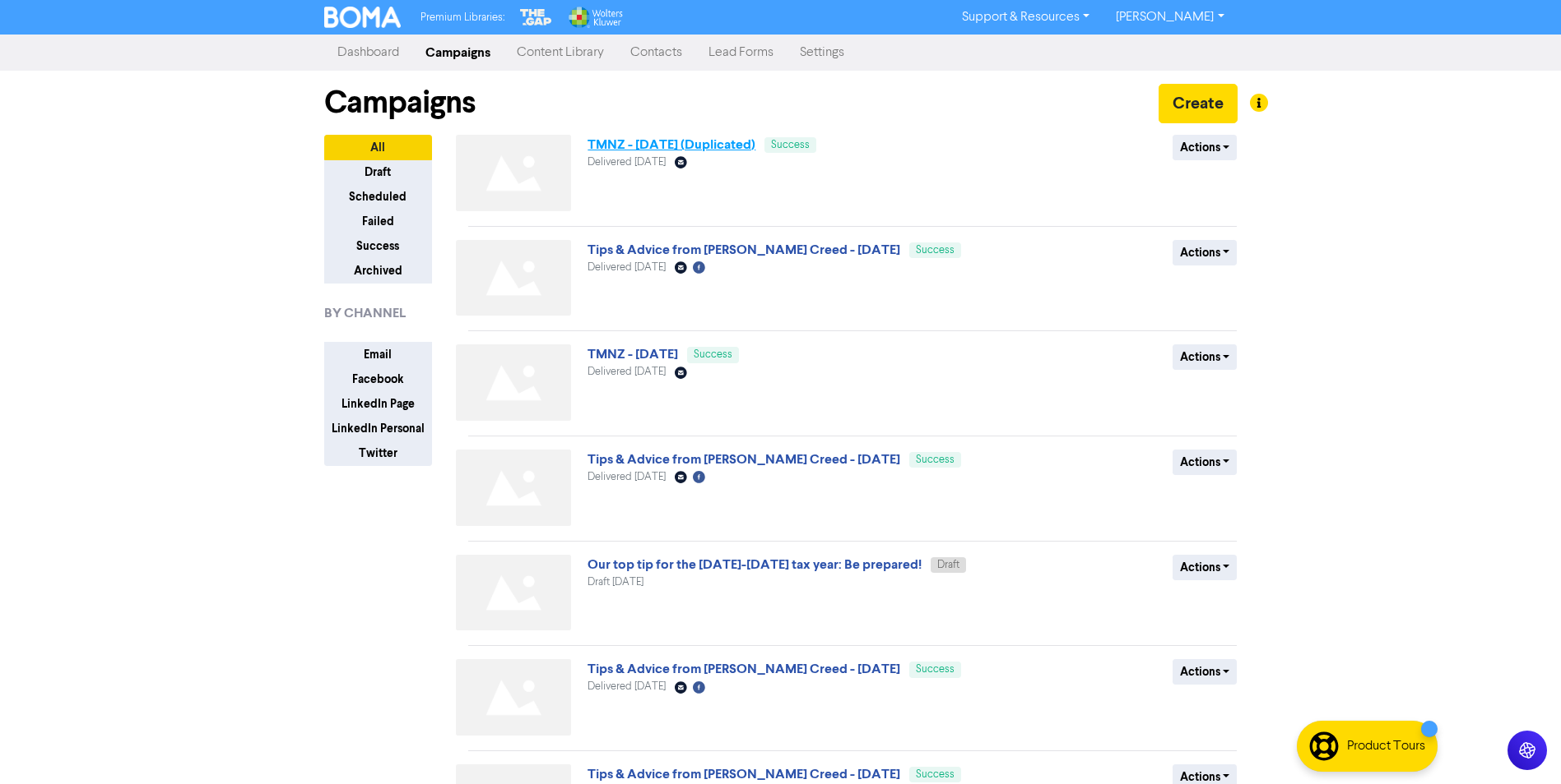
click at [678, 147] on link "TMNZ - [DATE] (Duplicated)" at bounding box center [671, 145] width 167 height 17
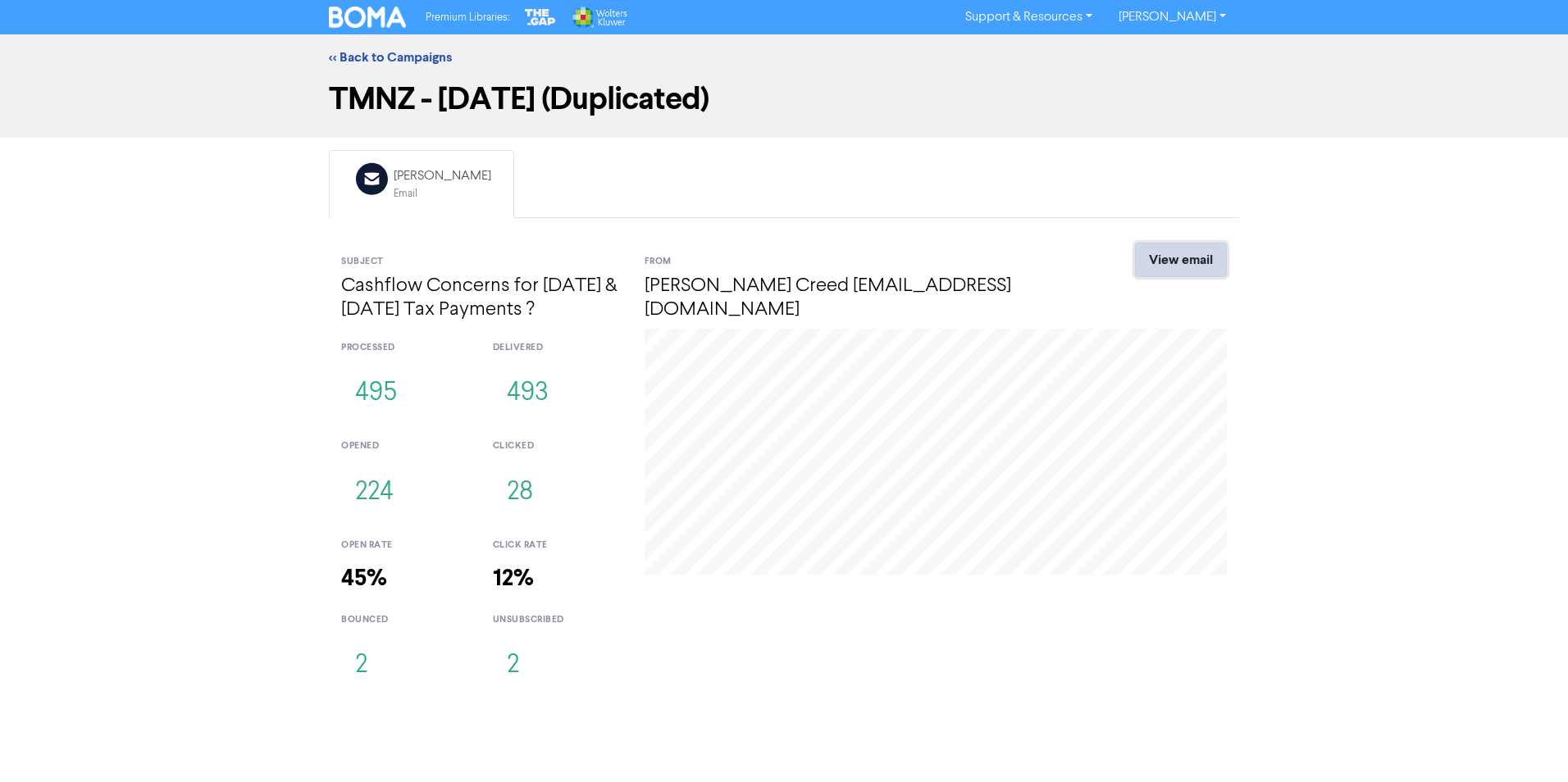
click at [1155, 254] on link "View email" at bounding box center [1181, 260] width 92 height 35
